Goal: Information Seeking & Learning: Find specific fact

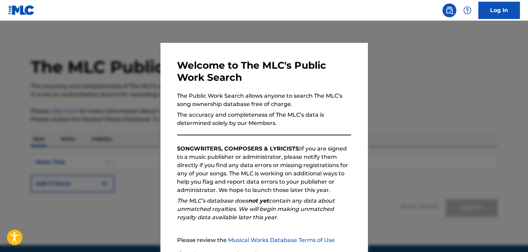
drag, startPoint x: 397, startPoint y: 71, endPoint x: 398, endPoint y: 90, distance: 19.3
click at [399, 90] on div at bounding box center [264, 147] width 528 height 252
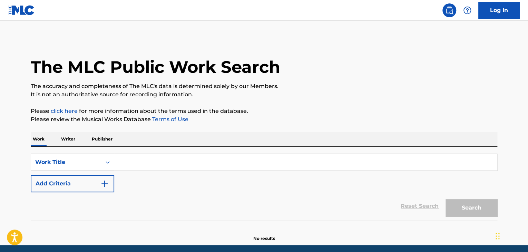
click at [129, 162] on input "Search Form" at bounding box center [305, 162] width 383 height 17
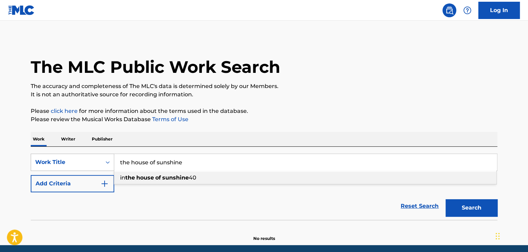
drag, startPoint x: 190, startPoint y: 163, endPoint x: 98, endPoint y: 160, distance: 92.5
click at [98, 160] on div "SearchWithCriteriaa4e18cc1-a0a1-47fe-8021-d6ff78018e6f Work Title the house of …" at bounding box center [264, 162] width 466 height 17
paste input "The House of the Rising Sun"
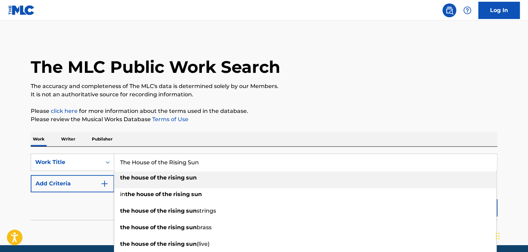
type input "The House of the Rising Sun"
click at [200, 176] on div "the house of the rising sun" at bounding box center [305, 177] width 382 height 12
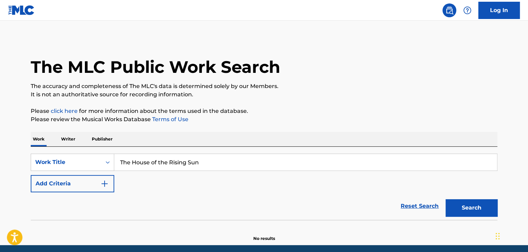
click at [473, 208] on button "Search" at bounding box center [471, 207] width 52 height 17
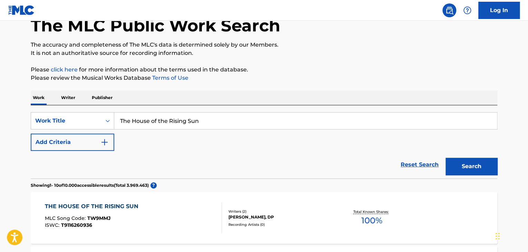
scroll to position [37, 0]
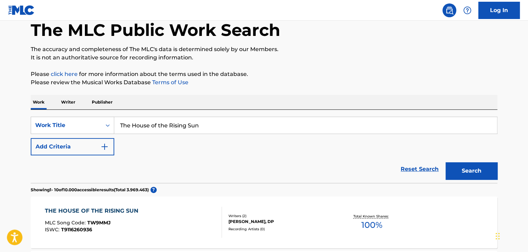
click at [193, 225] on div "THE HOUSE OF THE RISING SUN MLC Song Code : TW9MMJ ISWC : T9116260936" at bounding box center [133, 222] width 177 height 31
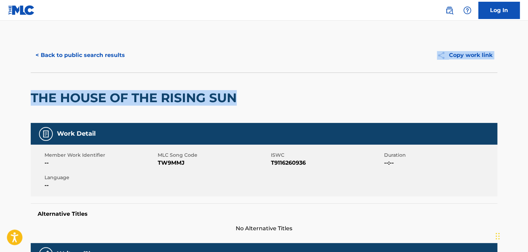
drag, startPoint x: 527, startPoint y: 36, endPoint x: 530, endPoint y: 111, distance: 74.5
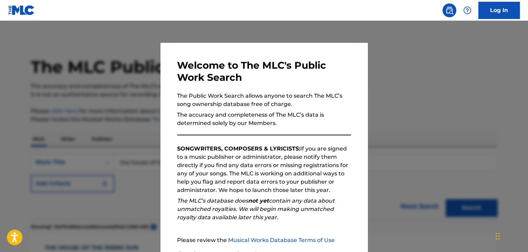
scroll to position [37, 0]
